Goal: Navigation & Orientation: Find specific page/section

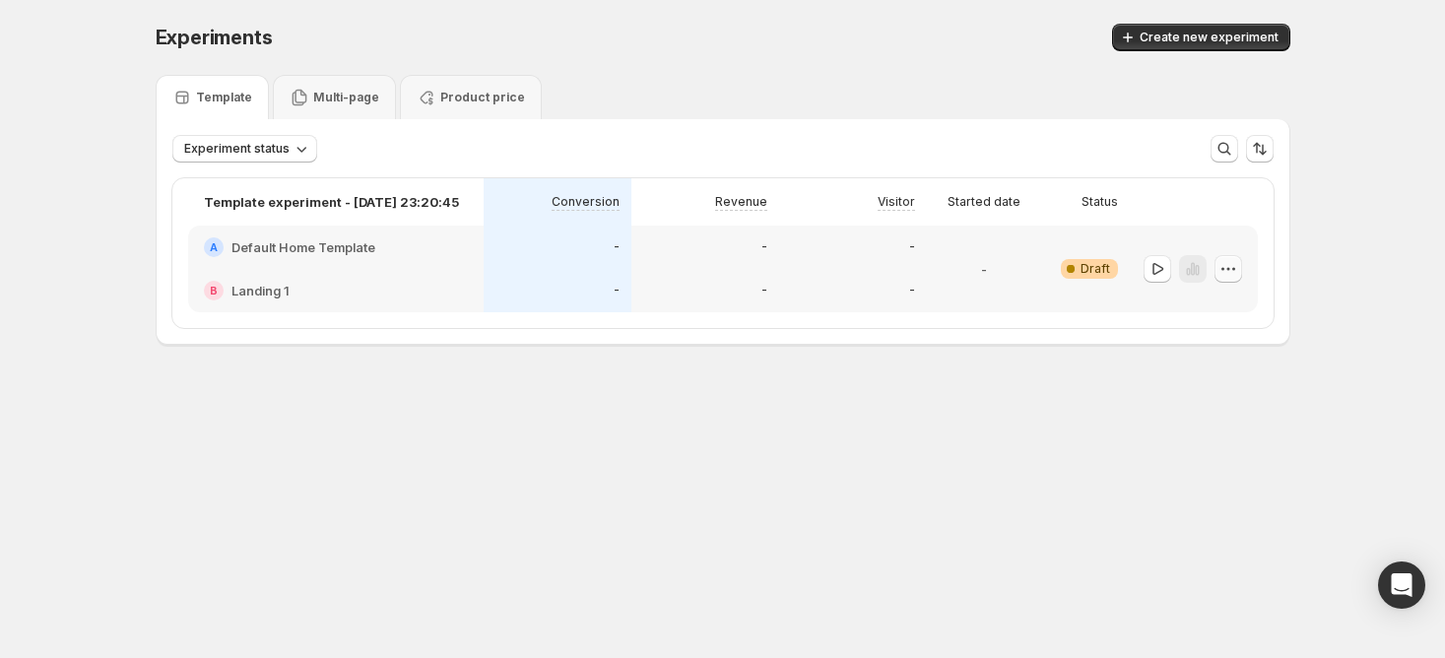
click at [1228, 255] on button "button" at bounding box center [1229, 269] width 28 height 28
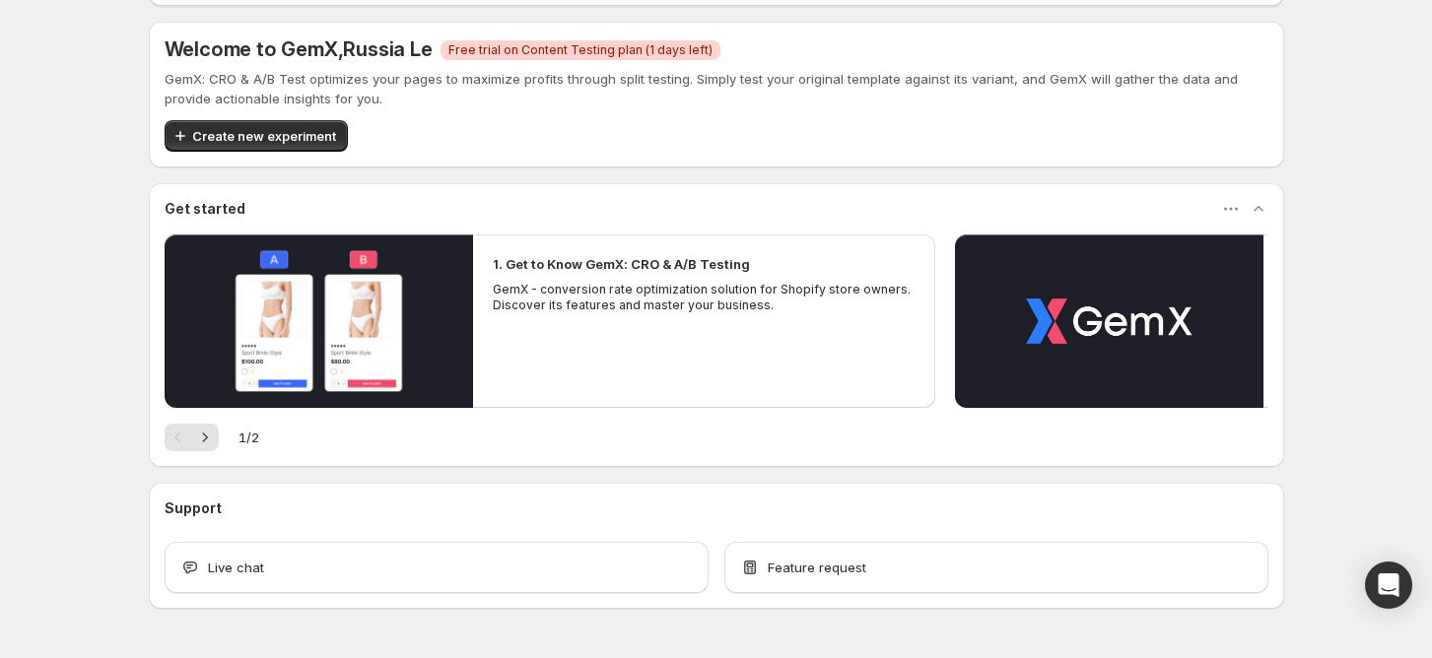
scroll to position [161, 0]
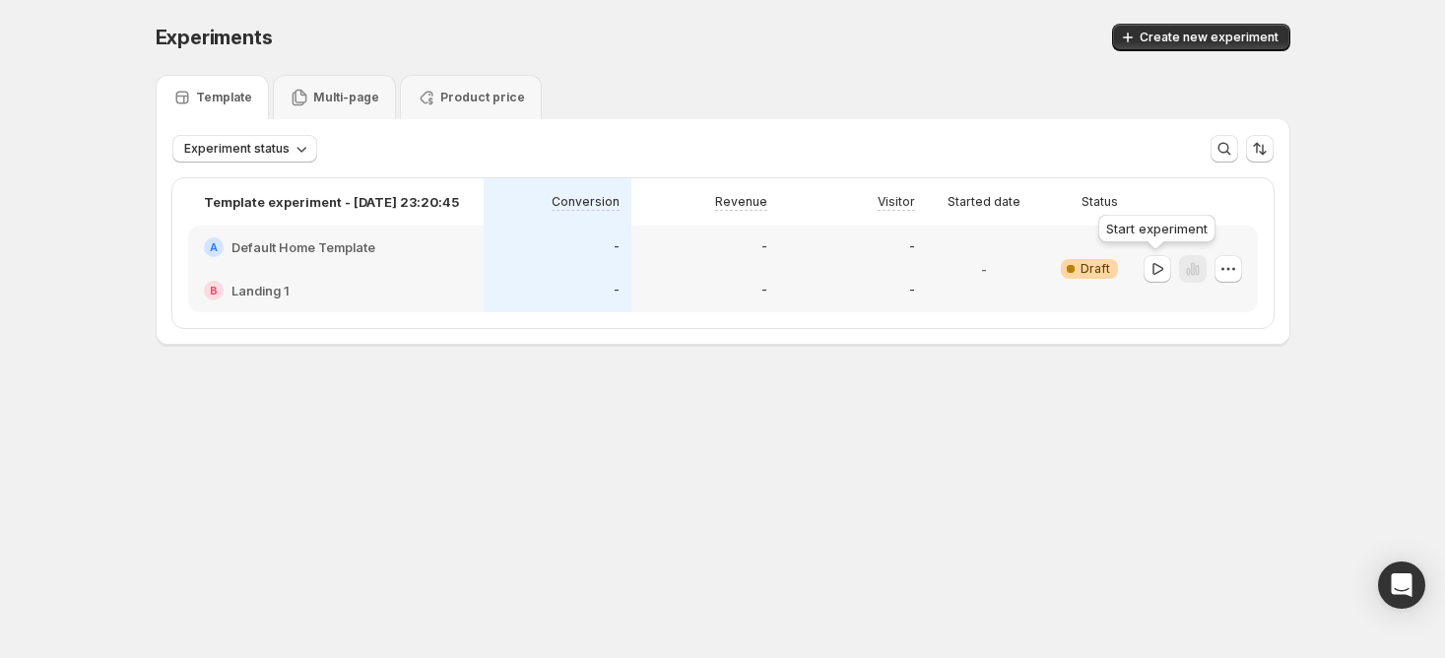
click at [1152, 266] on icon "button" at bounding box center [1158, 269] width 20 height 20
click at [1195, 273] on icon "button" at bounding box center [1197, 270] width 4 height 11
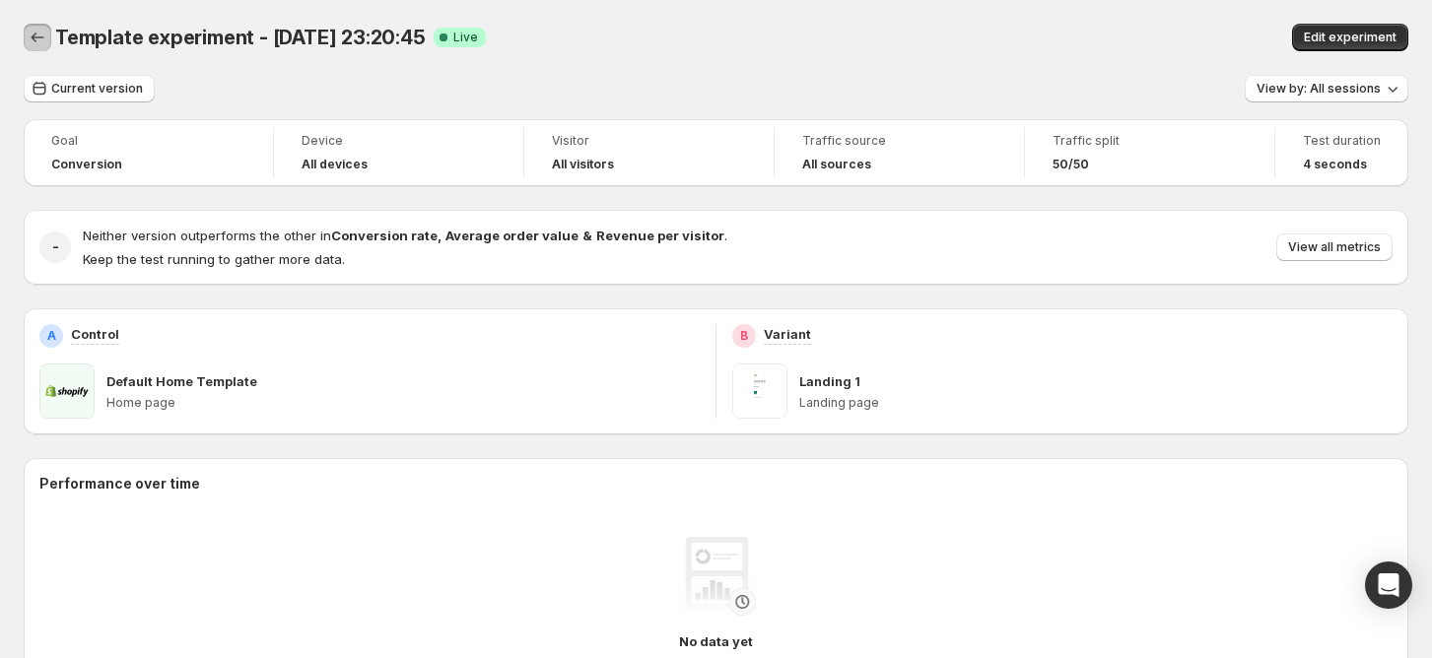
click at [45, 37] on icon "Back" at bounding box center [38, 38] width 20 height 20
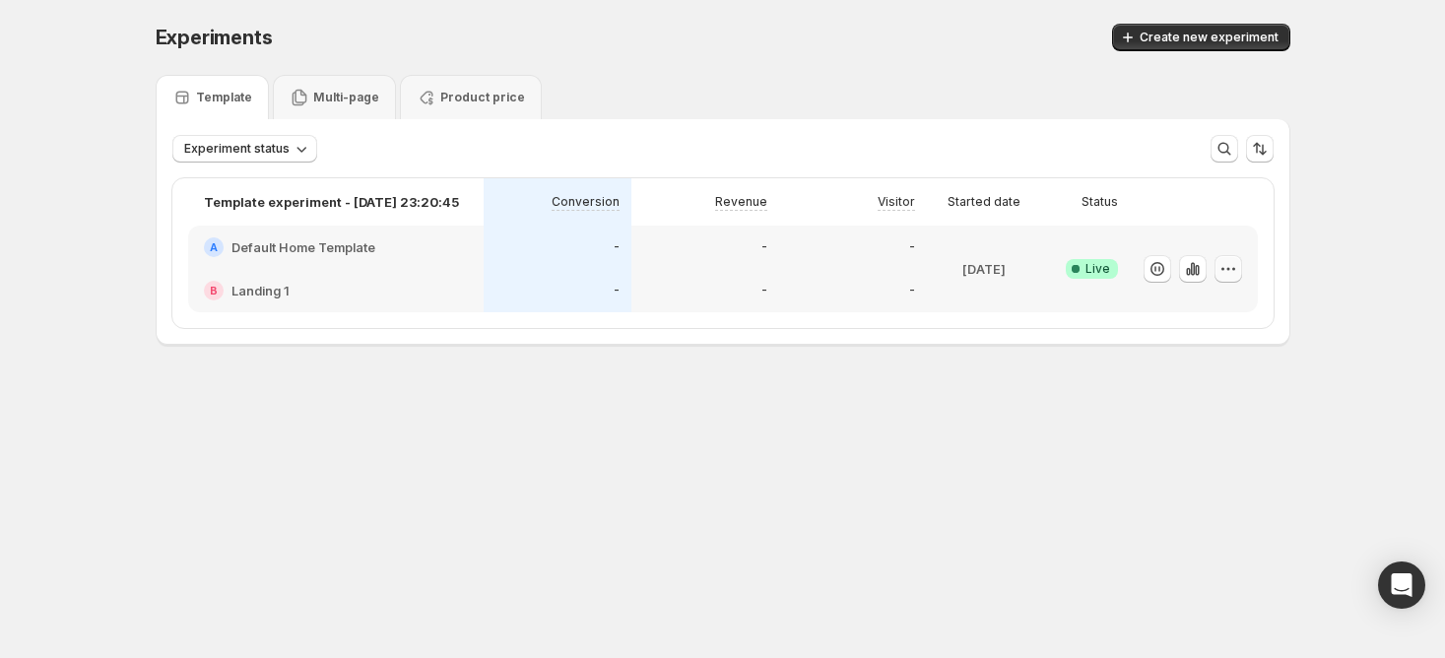
click at [1239, 264] on button "button" at bounding box center [1229, 269] width 28 height 28
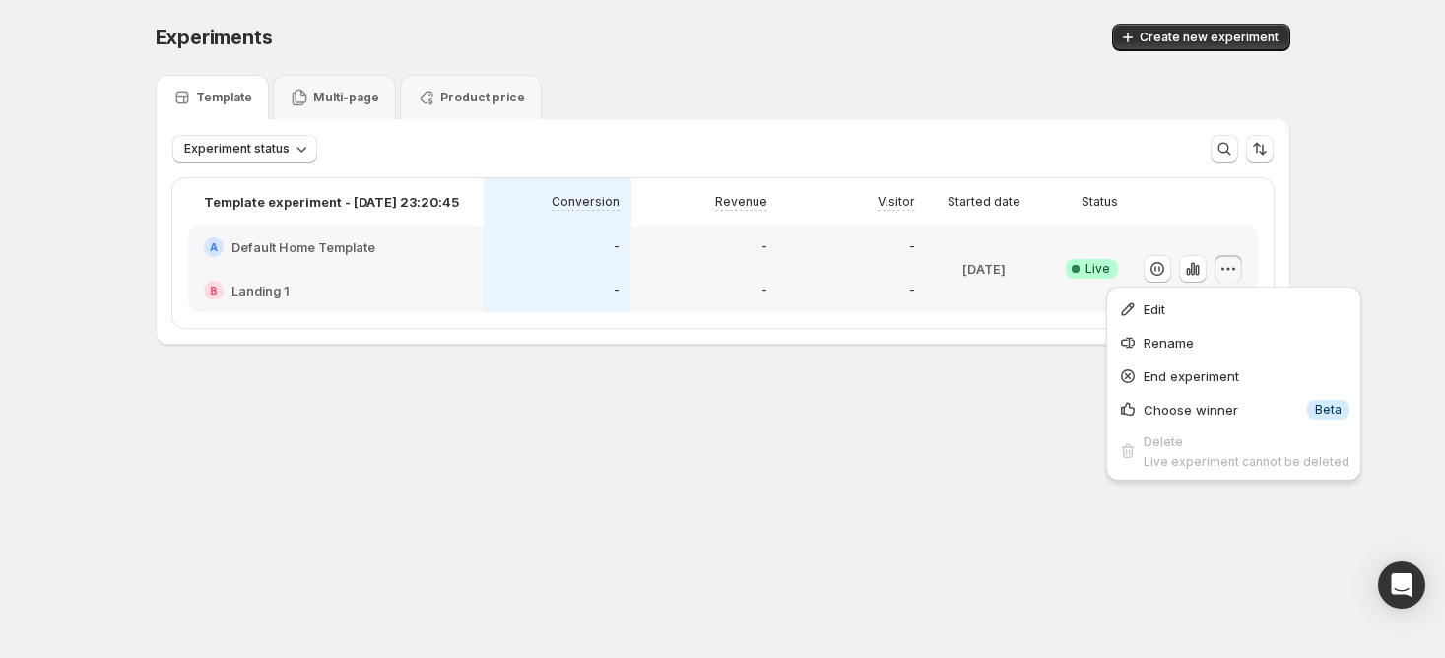
click at [798, 481] on body "Experiments. This page is ready Experiments Create new experiment Template Mult…" at bounding box center [722, 329] width 1445 height 658
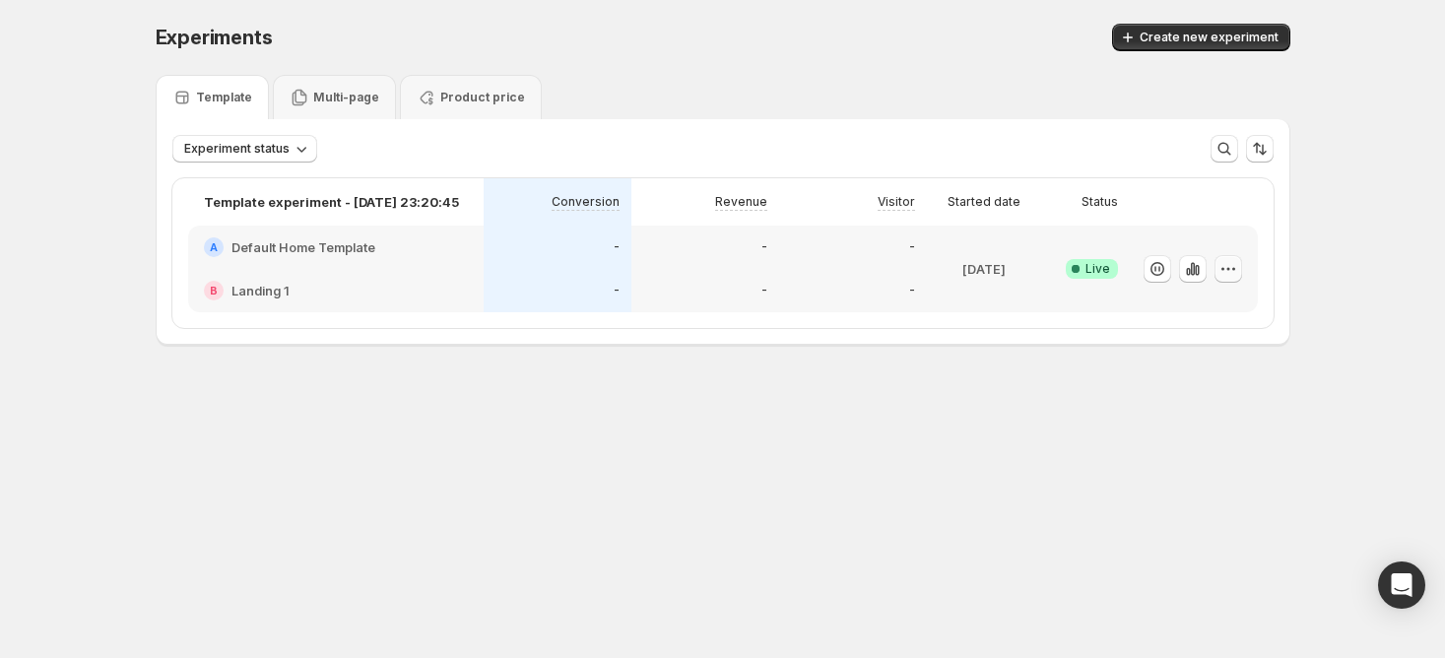
click at [1230, 263] on icon "button" at bounding box center [1229, 269] width 20 height 20
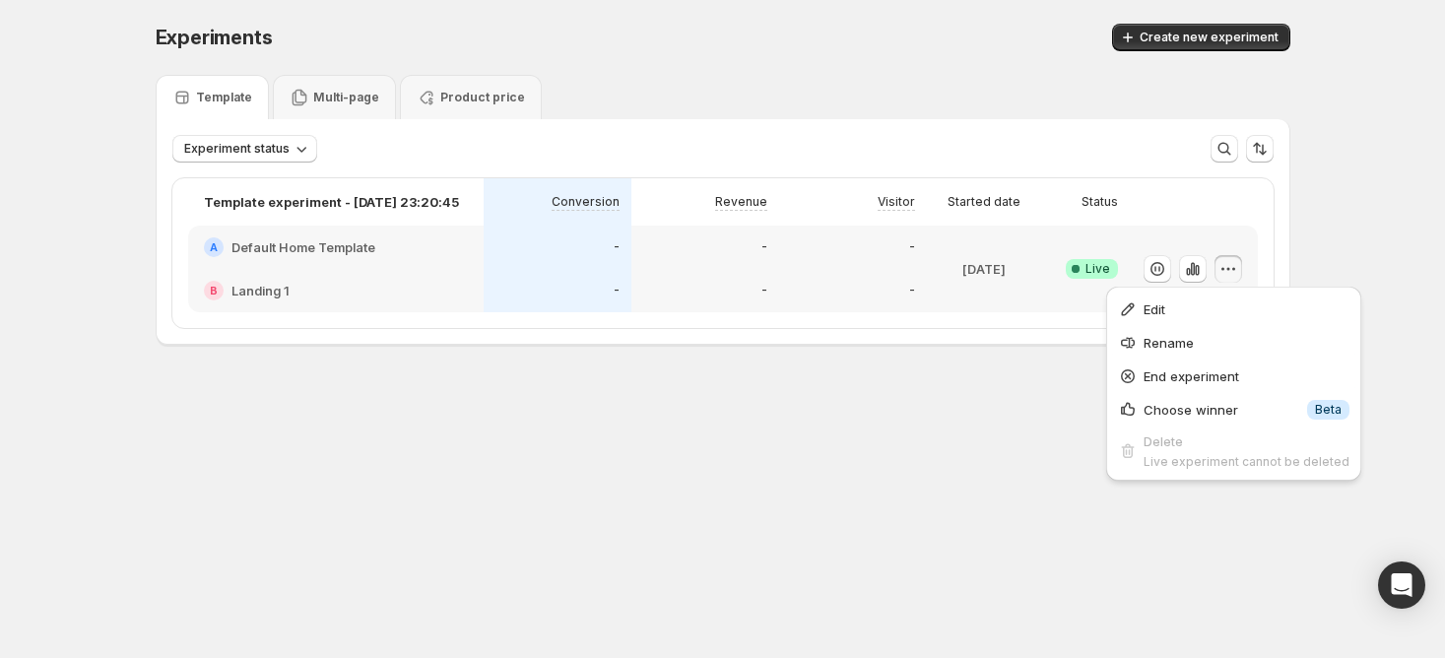
click at [567, 285] on div "-" at bounding box center [558, 291] width 124 height 20
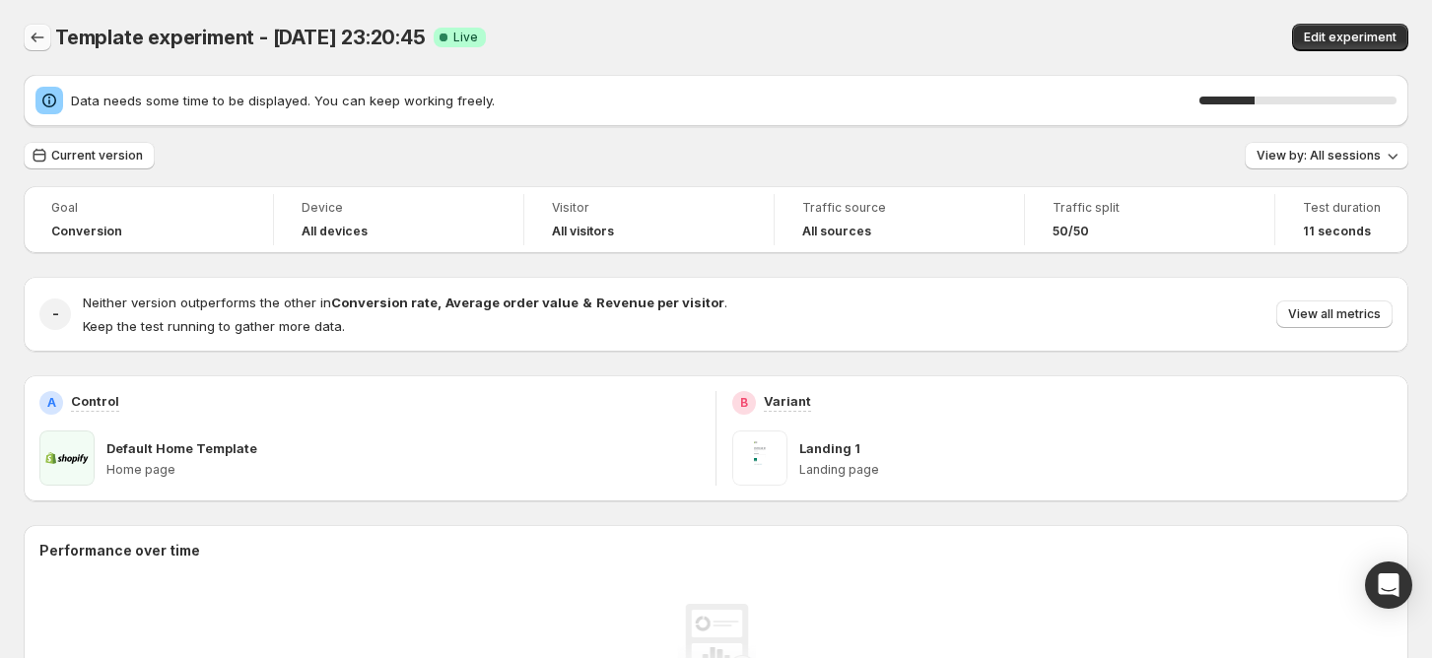
click at [35, 37] on icon "Back" at bounding box center [38, 38] width 13 height 10
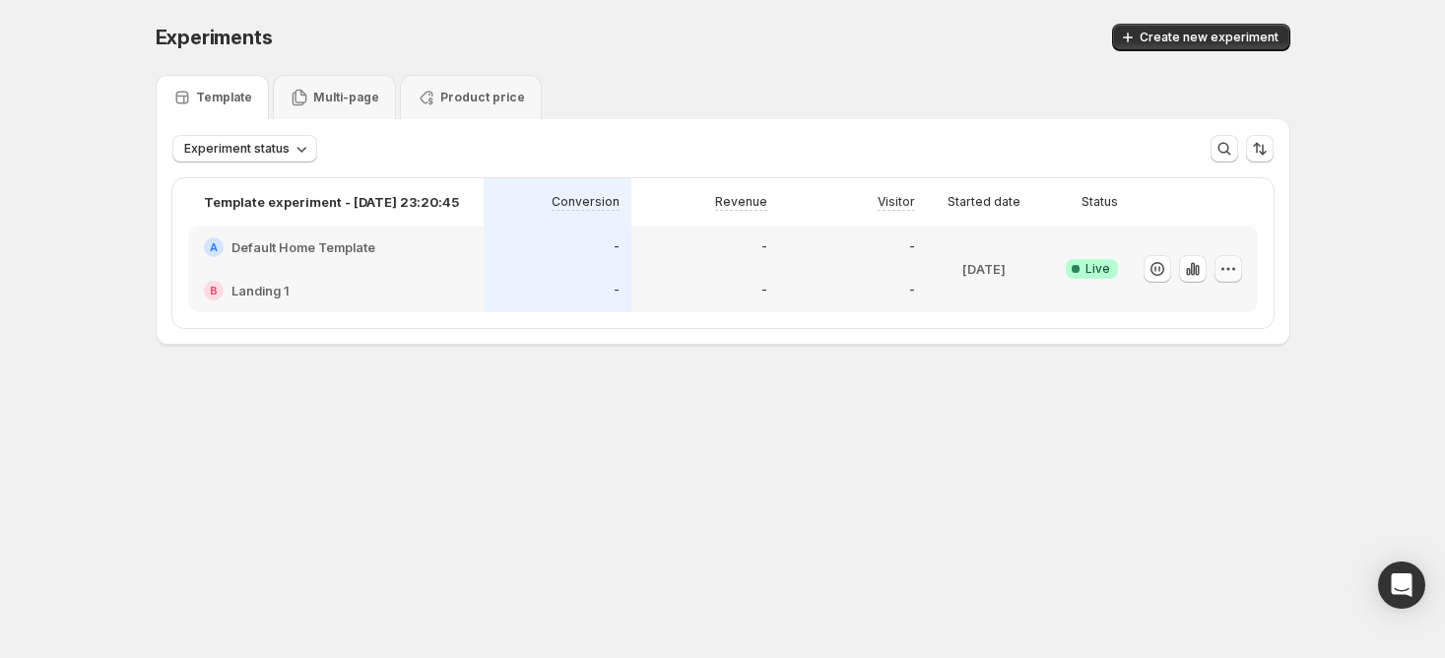
click at [1221, 265] on icon "button" at bounding box center [1229, 269] width 20 height 20
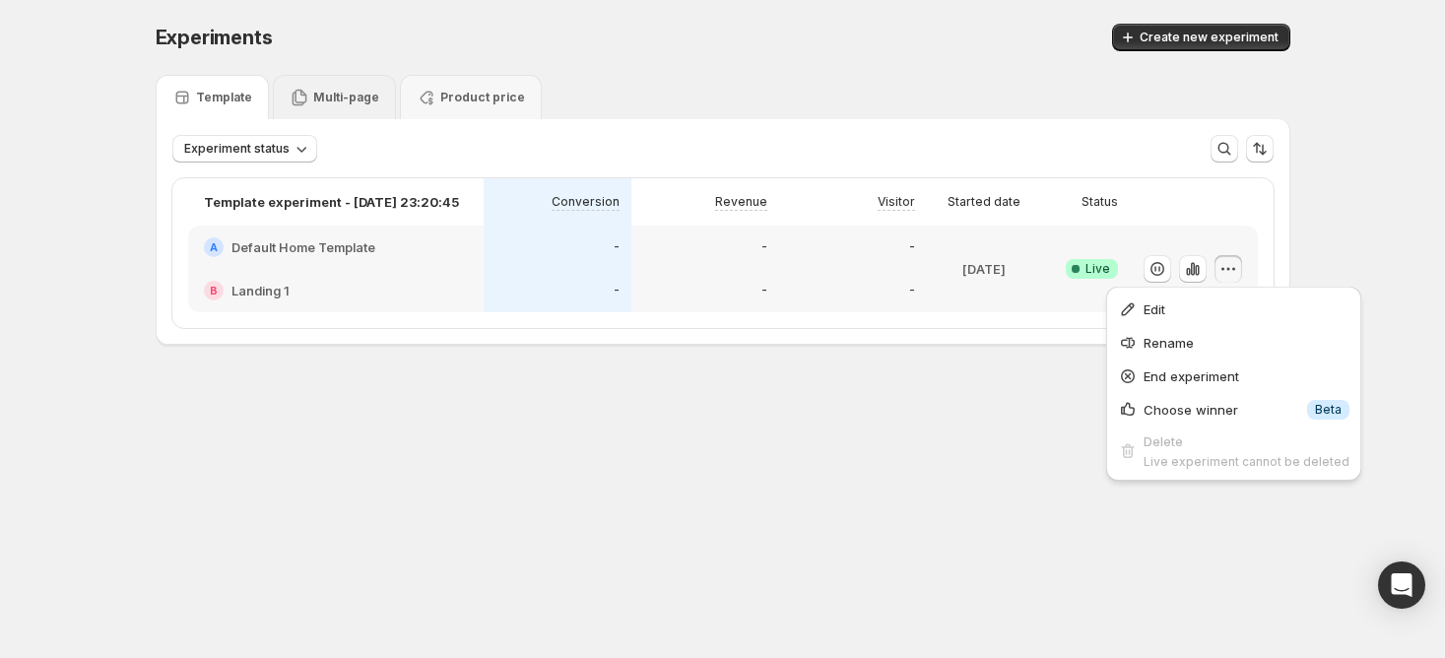
click at [337, 104] on p "Multi-page" at bounding box center [346, 98] width 66 height 16
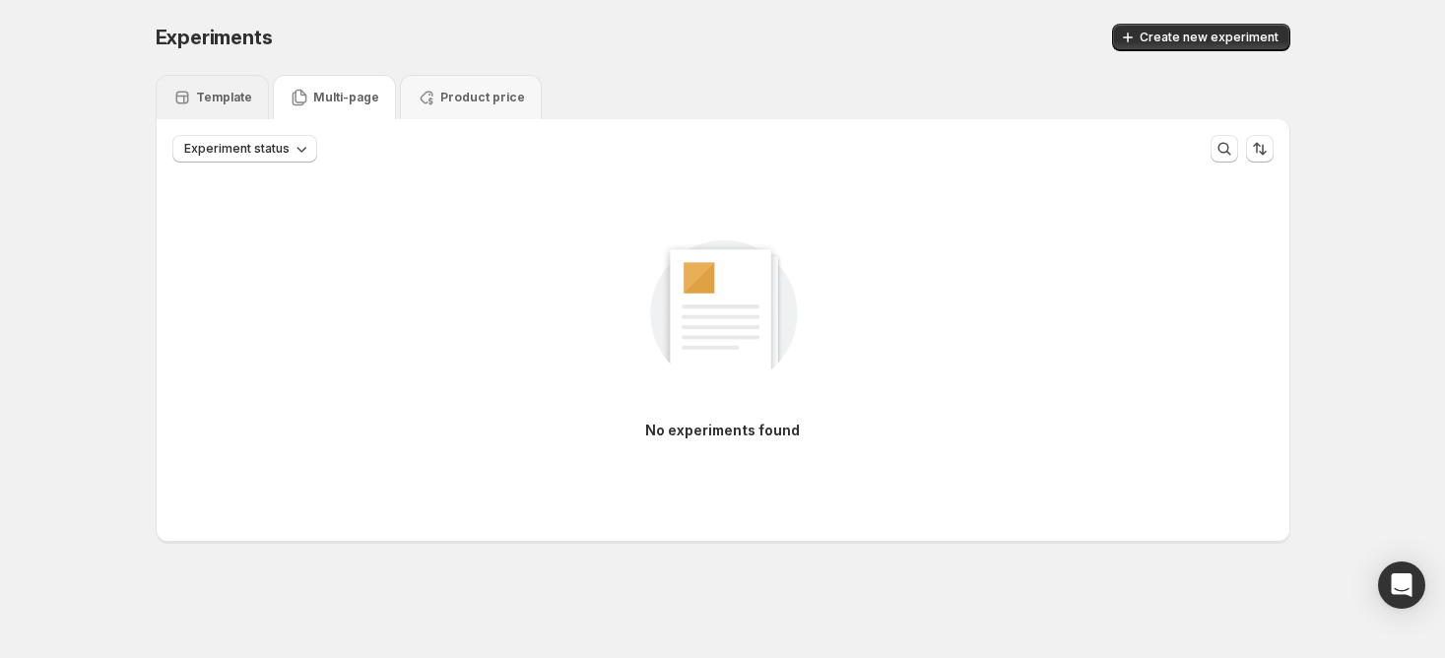
click at [233, 99] on p "Template" at bounding box center [224, 98] width 56 height 16
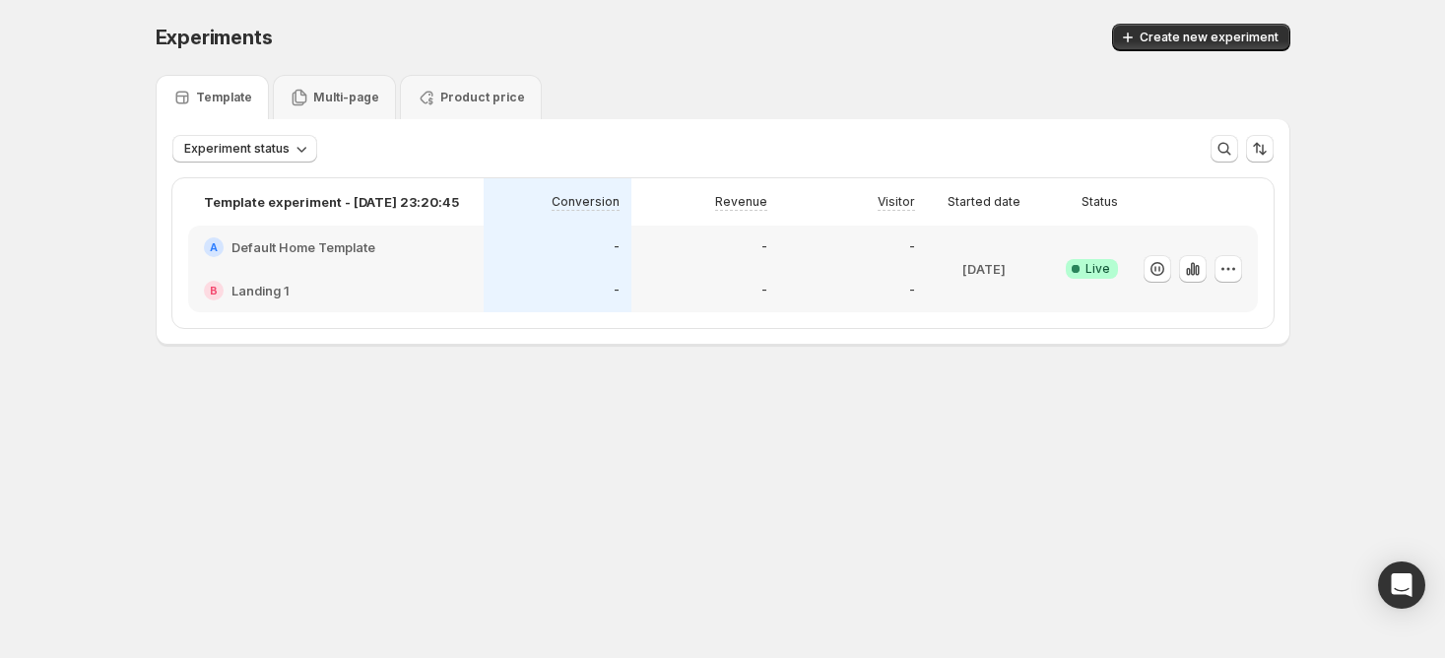
click at [1241, 282] on div at bounding box center [1194, 269] width 128 height 87
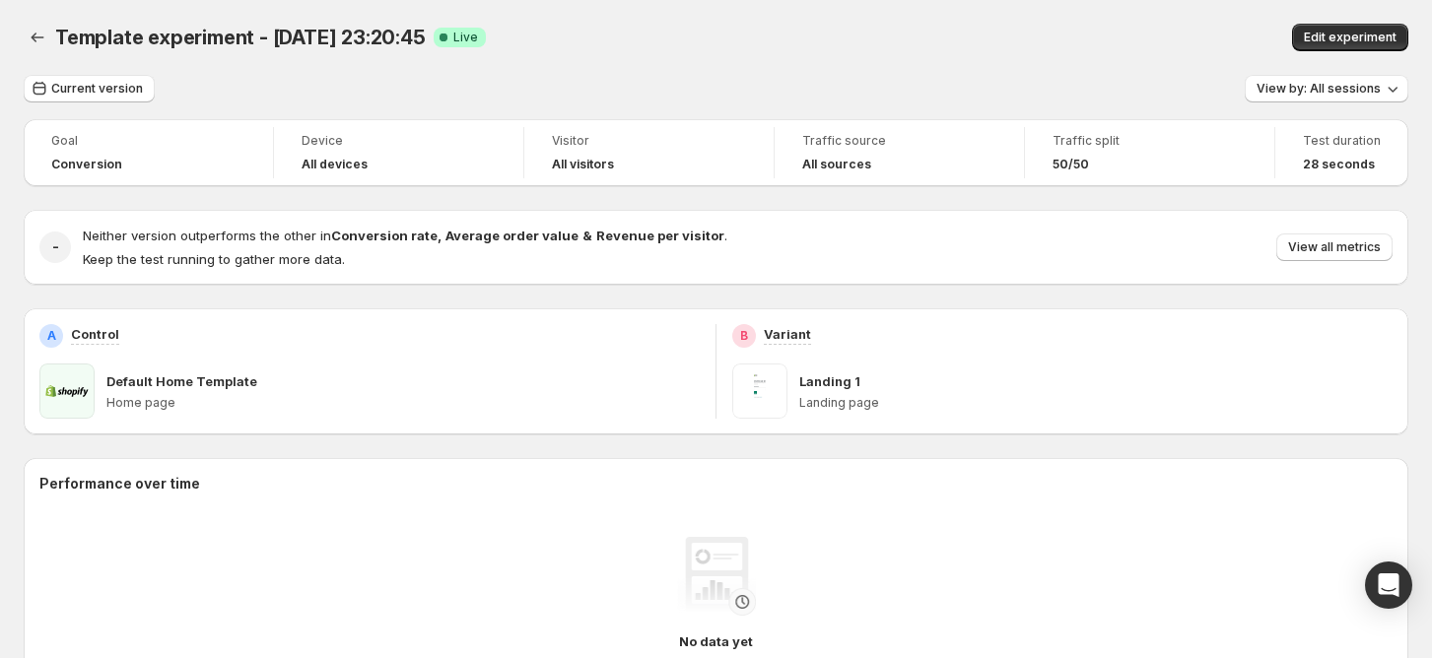
click at [40, 51] on div "Template experiment - [DATE] 23:20:45. This page is ready Template experiment -…" at bounding box center [716, 37] width 1384 height 75
click at [40, 37] on icon "Back" at bounding box center [38, 38] width 13 height 10
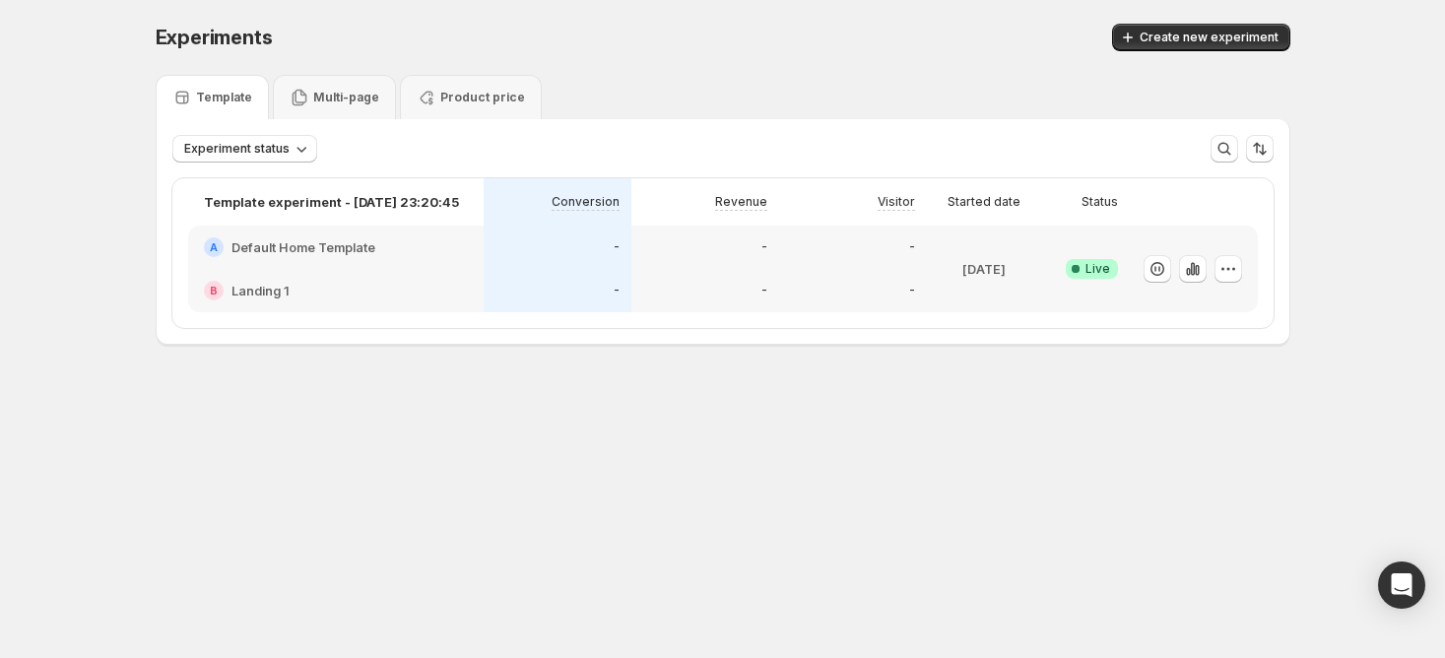
click at [1080, 273] on icon at bounding box center [1076, 269] width 20 height 20
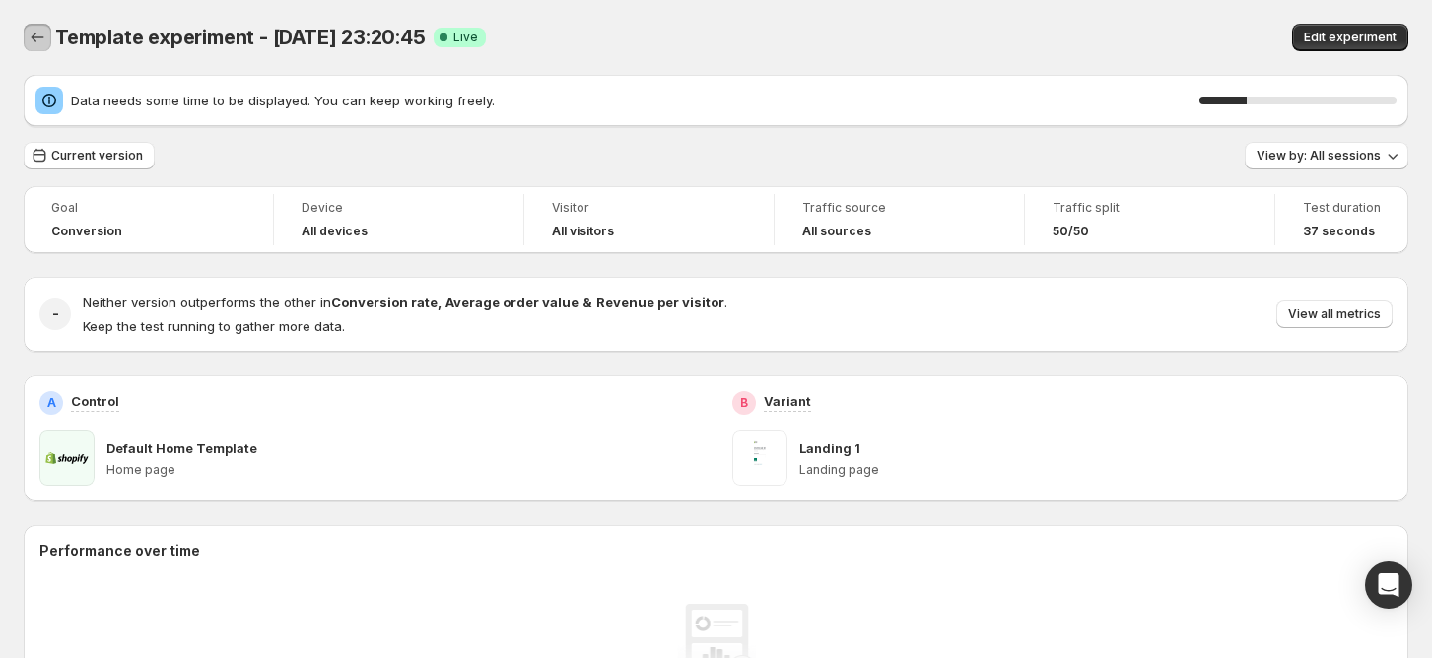
click at [31, 35] on icon "Back" at bounding box center [38, 38] width 20 height 20
